Goal: Information Seeking & Learning: Learn about a topic

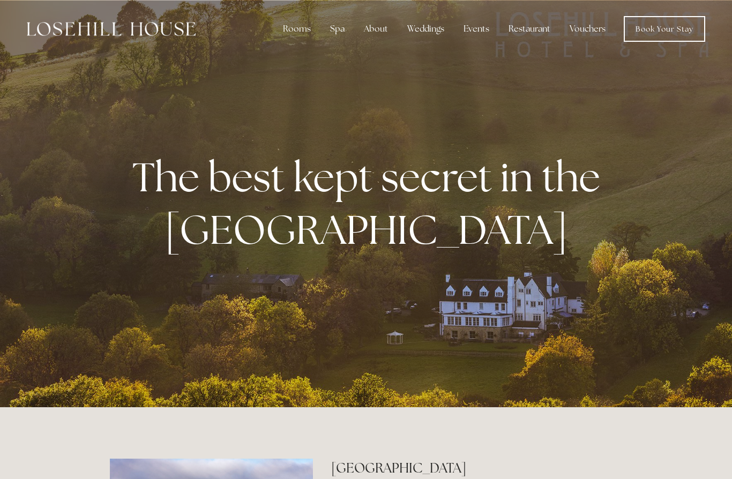
click at [589, 149] on div "The best kept secret in the Peak District" at bounding box center [366, 203] width 513 height 169
click at [383, 36] on div "About" at bounding box center [376, 28] width 41 height 21
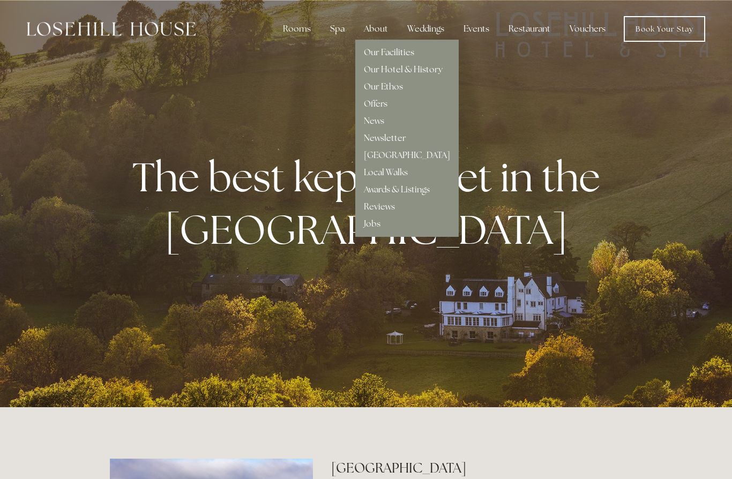
click at [389, 54] on link "Our Facilities" at bounding box center [389, 52] width 50 height 11
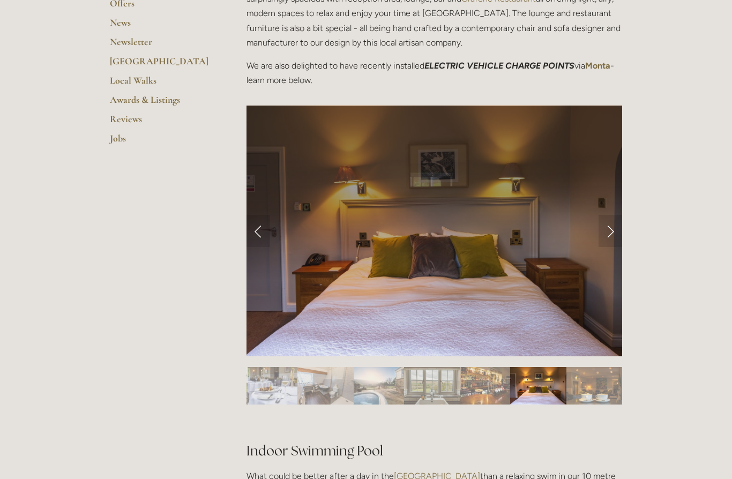
scroll to position [350, 0]
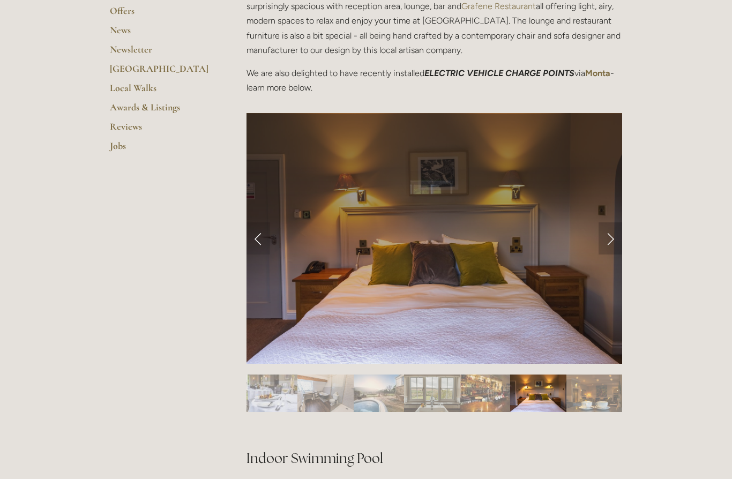
click at [610, 242] on link "Next Slide" at bounding box center [611, 239] width 24 height 32
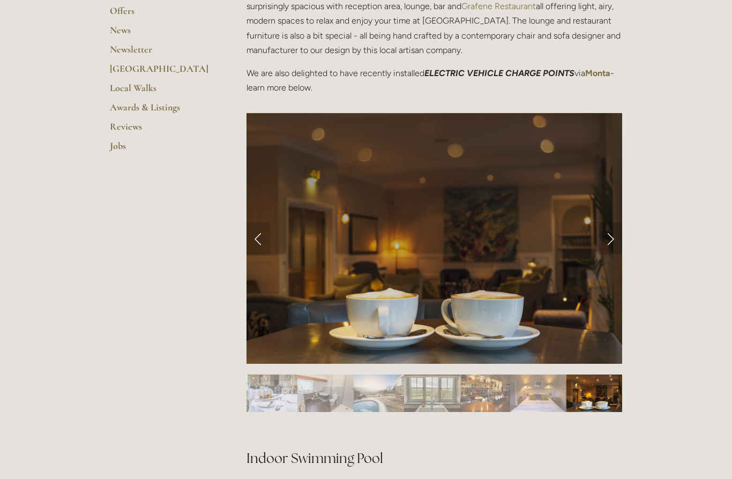
click at [610, 242] on link "Next Slide" at bounding box center [611, 239] width 24 height 32
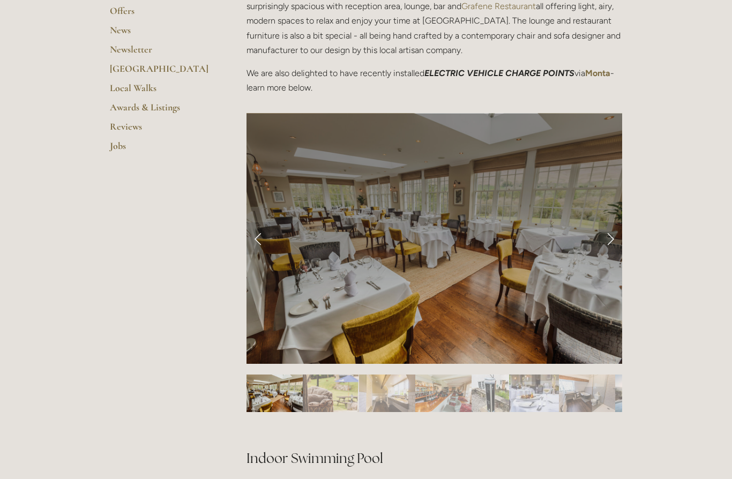
click at [610, 242] on link "Next Slide" at bounding box center [611, 239] width 24 height 32
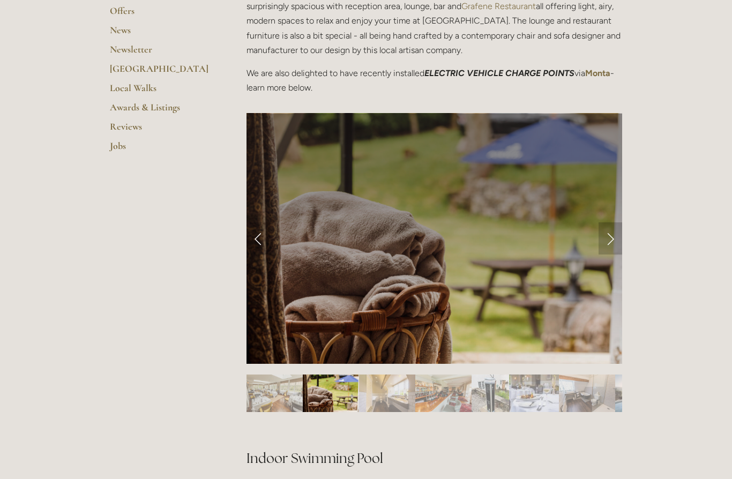
click at [610, 242] on link "Next Slide" at bounding box center [611, 239] width 24 height 32
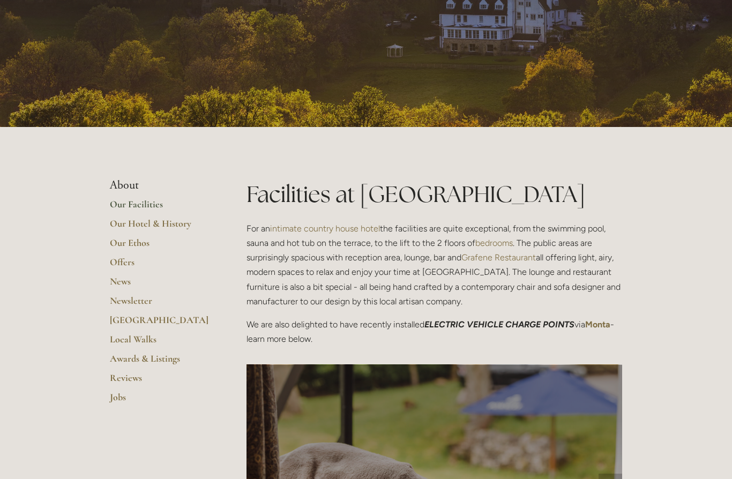
scroll to position [0, 0]
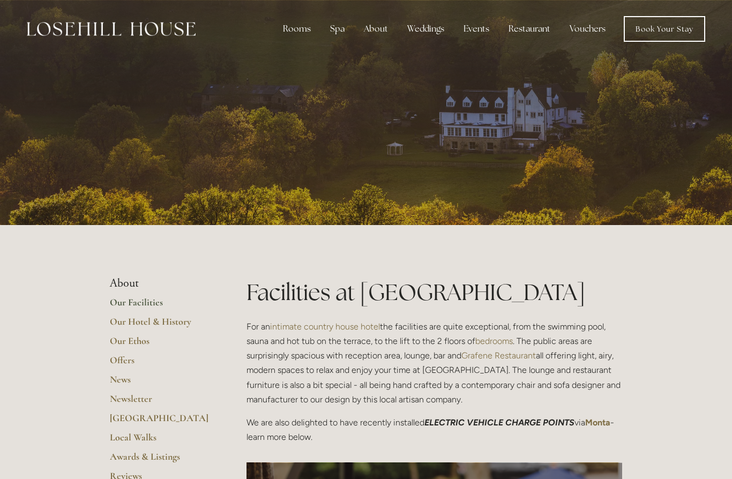
click at [301, 29] on div "Rooms" at bounding box center [297, 28] width 45 height 21
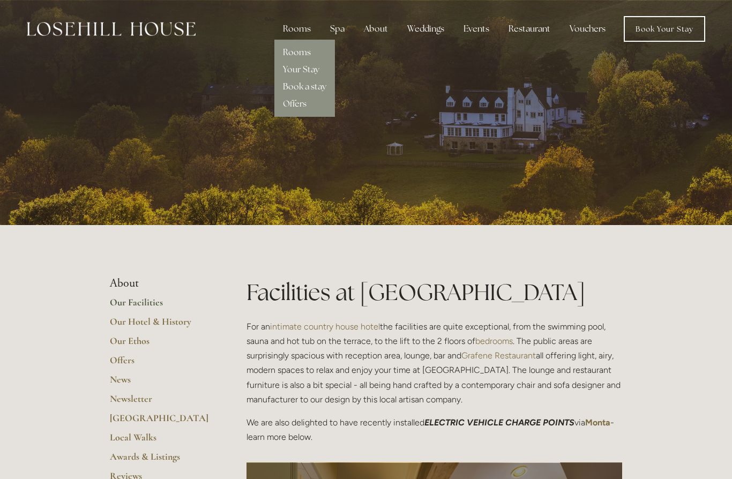
click at [309, 54] on link "Rooms" at bounding box center [297, 52] width 28 height 11
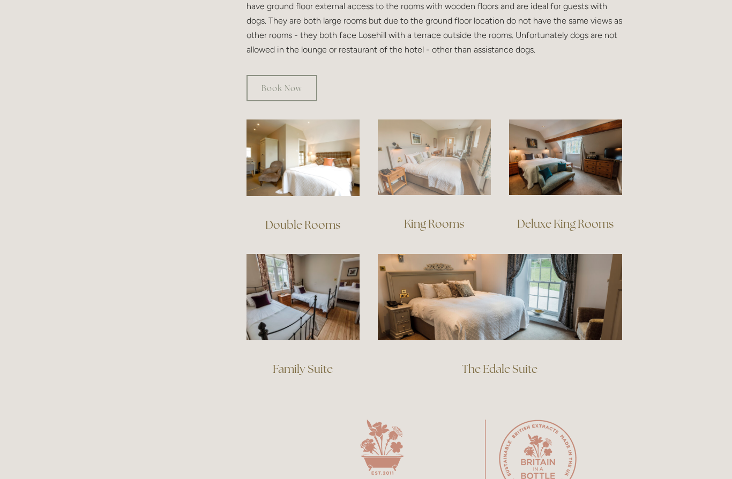
scroll to position [669, 0]
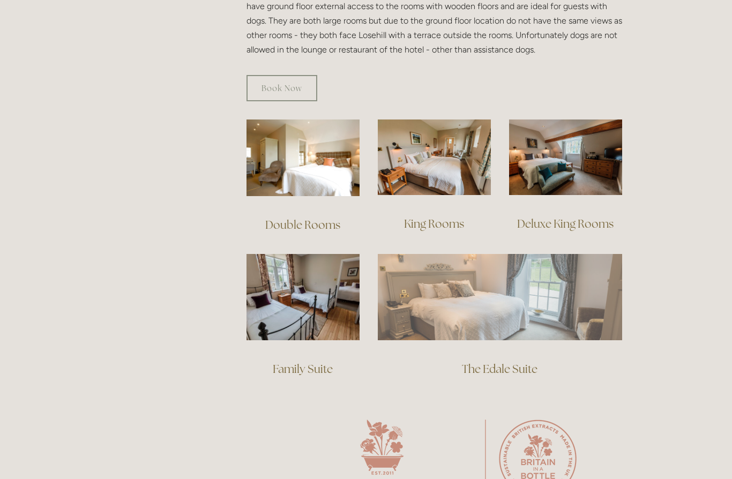
click at [503, 302] on img at bounding box center [500, 297] width 245 height 86
